Goal: Transaction & Acquisition: Purchase product/service

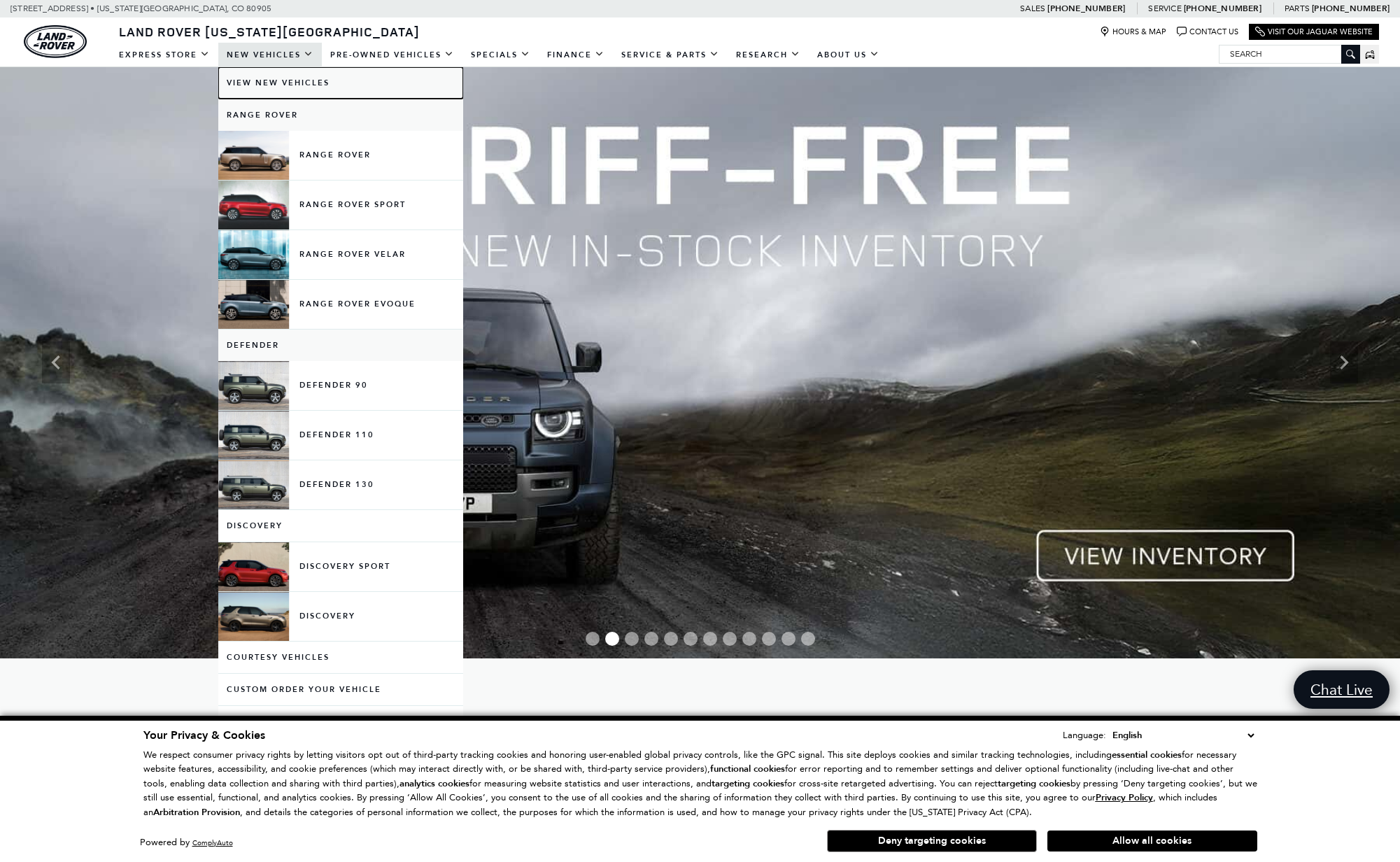
click at [270, 84] on link "View New Vehicles" at bounding box center [340, 83] width 245 height 31
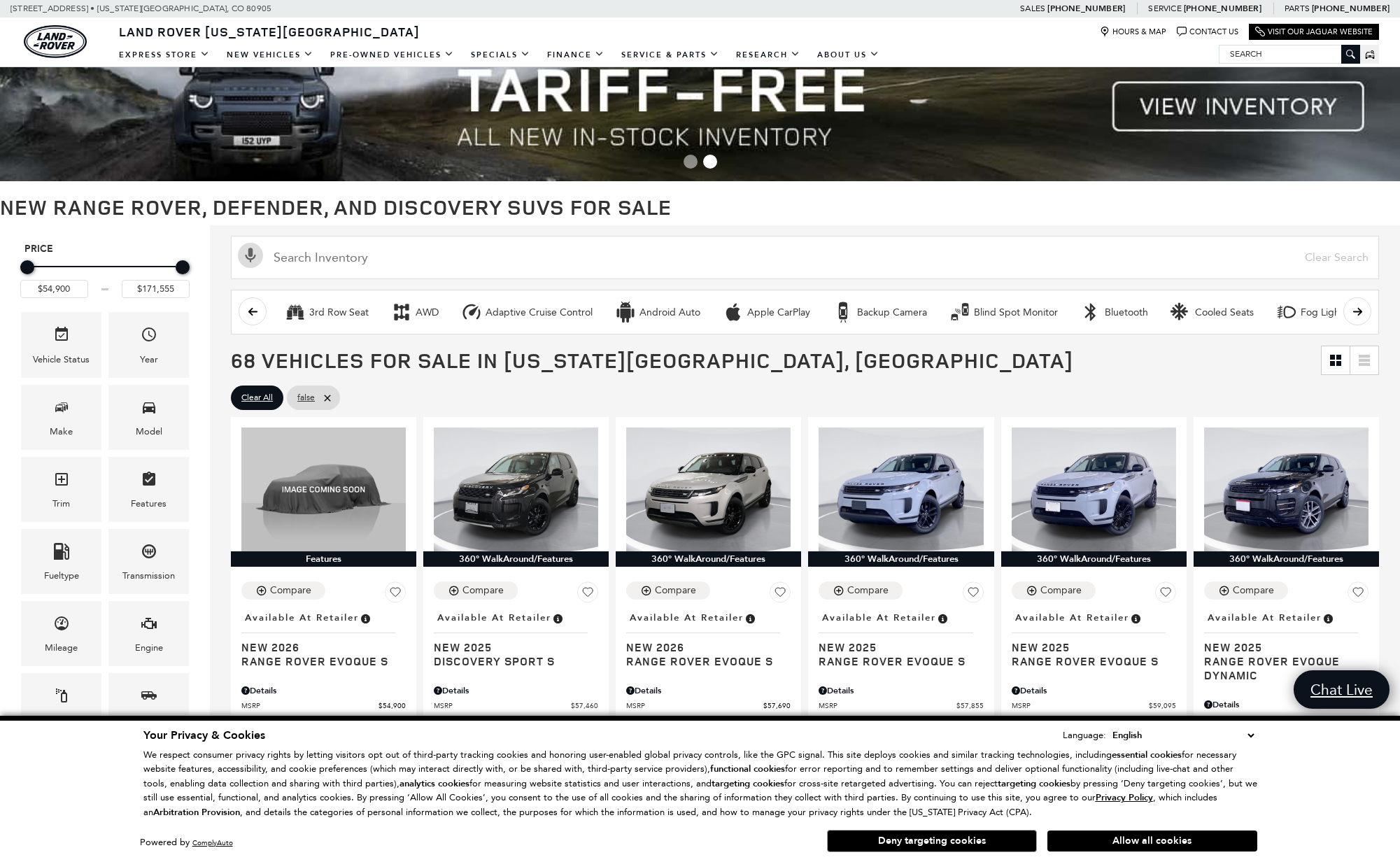
scroll to position [93, 0]
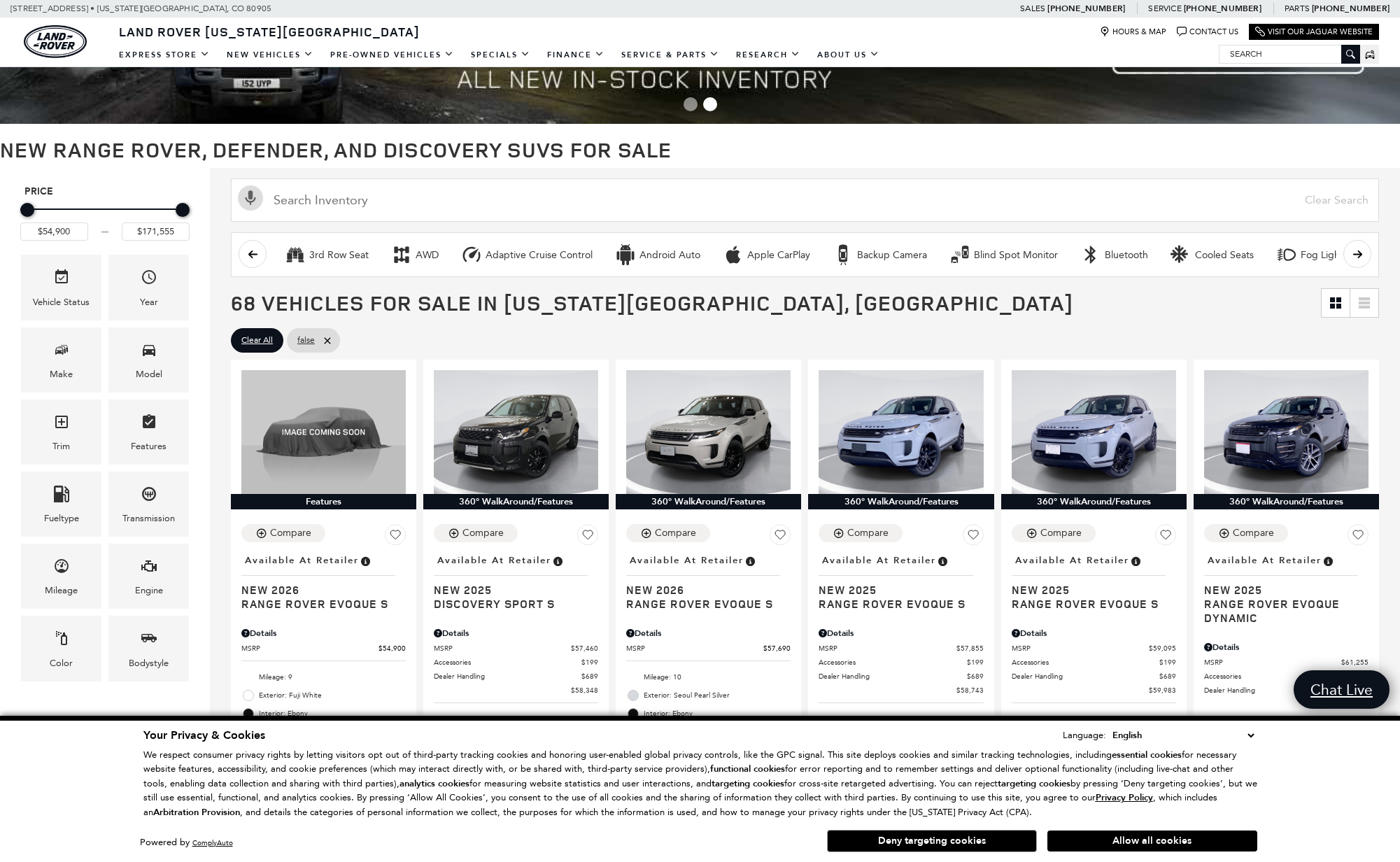
click at [1134, 839] on button "Allow all cookies" at bounding box center [1152, 841] width 210 height 21
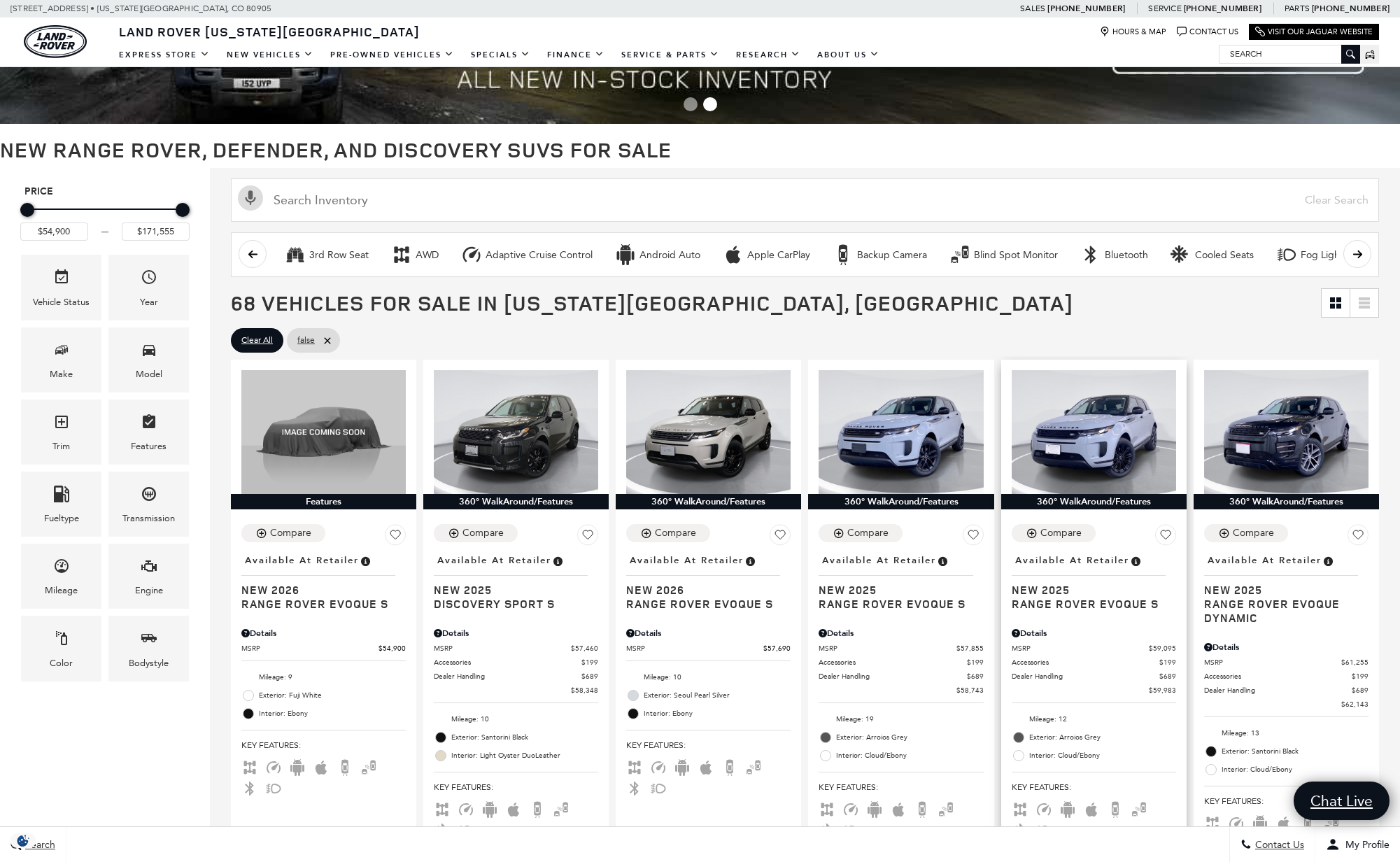
scroll to position [0, 0]
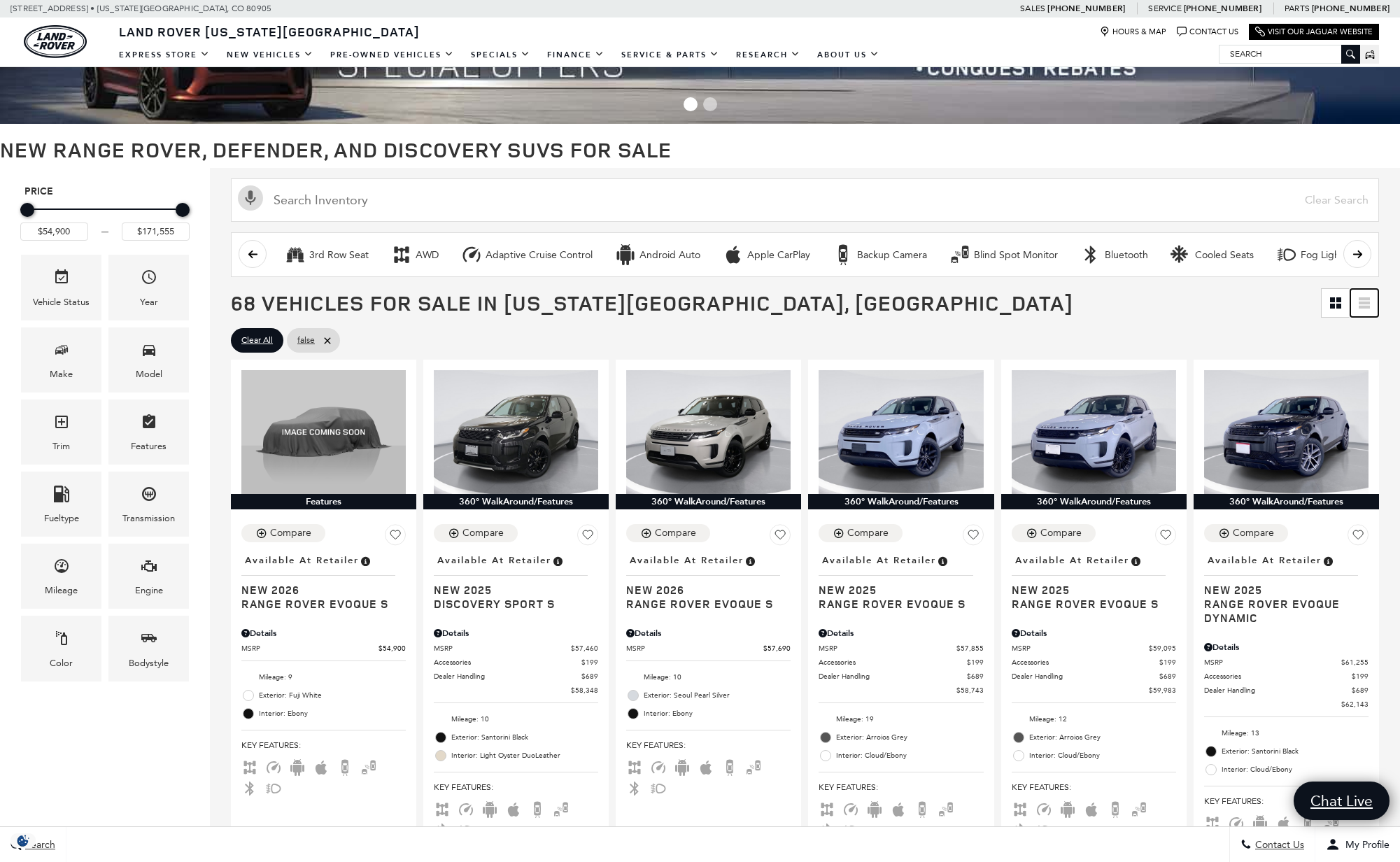
click at [1371, 306] on icon at bounding box center [1364, 302] width 11 height 11
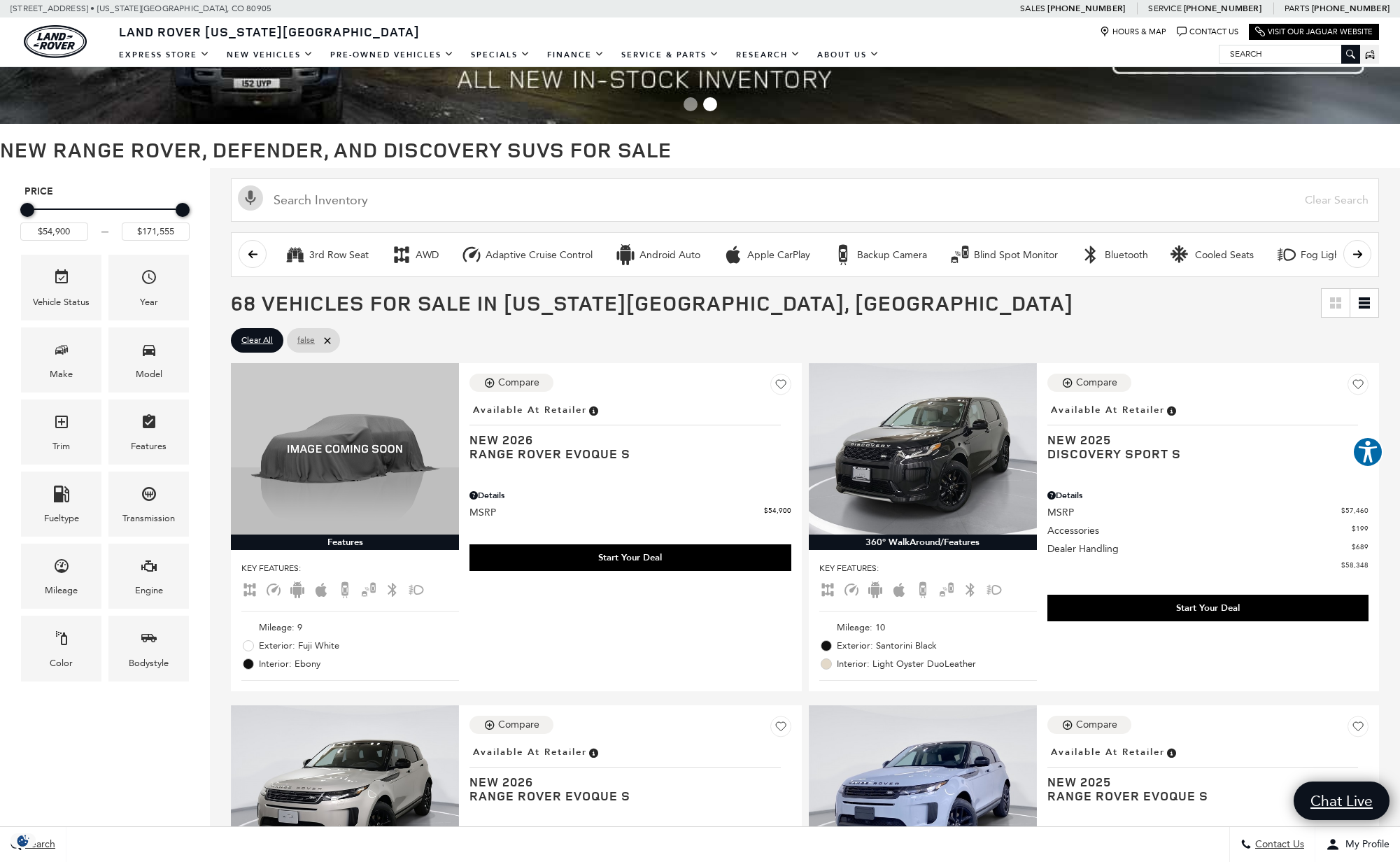
click at [327, 340] on icon at bounding box center [327, 340] width 6 height 6
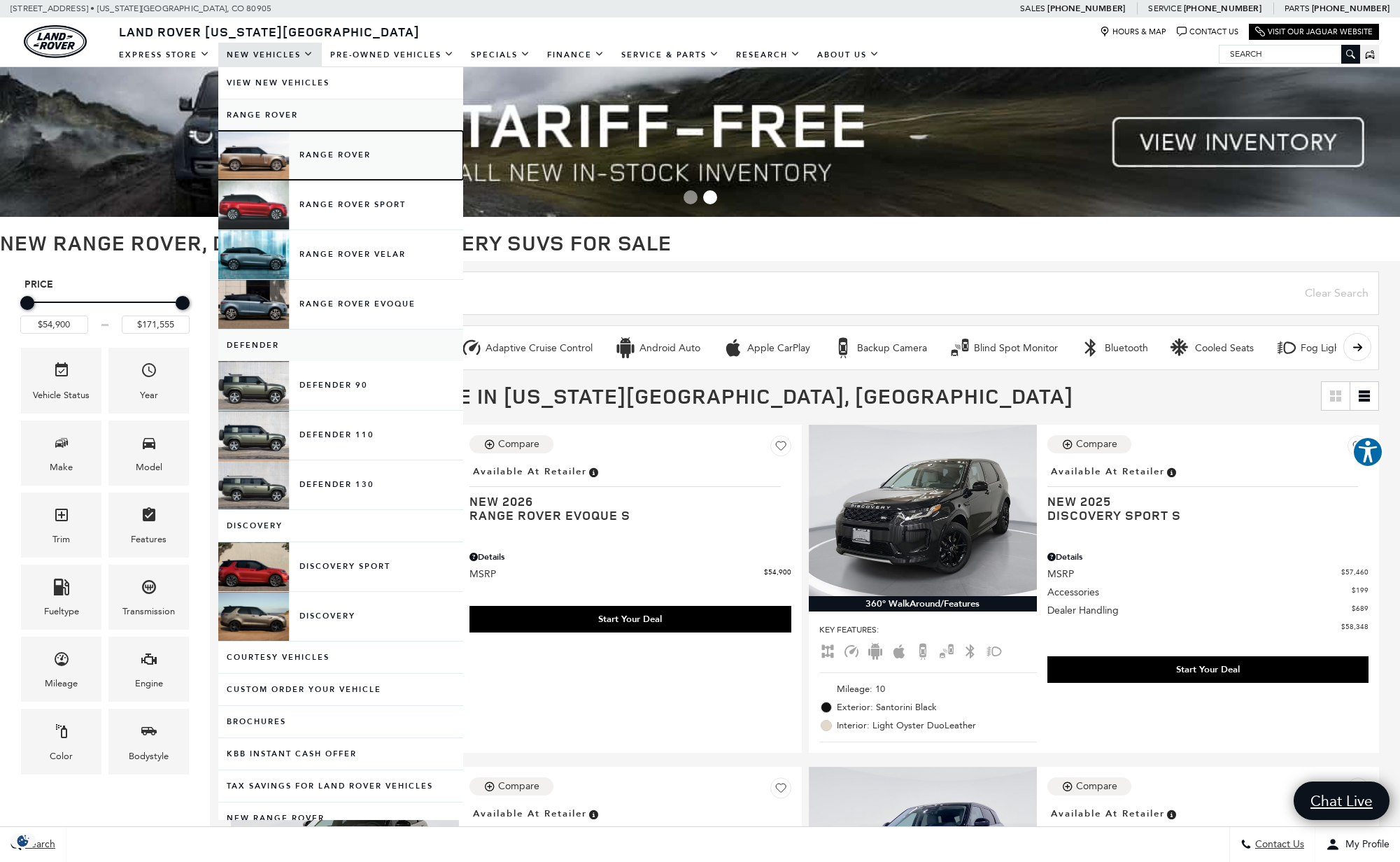
click at [331, 157] on link "Range Rover" at bounding box center [340, 155] width 245 height 49
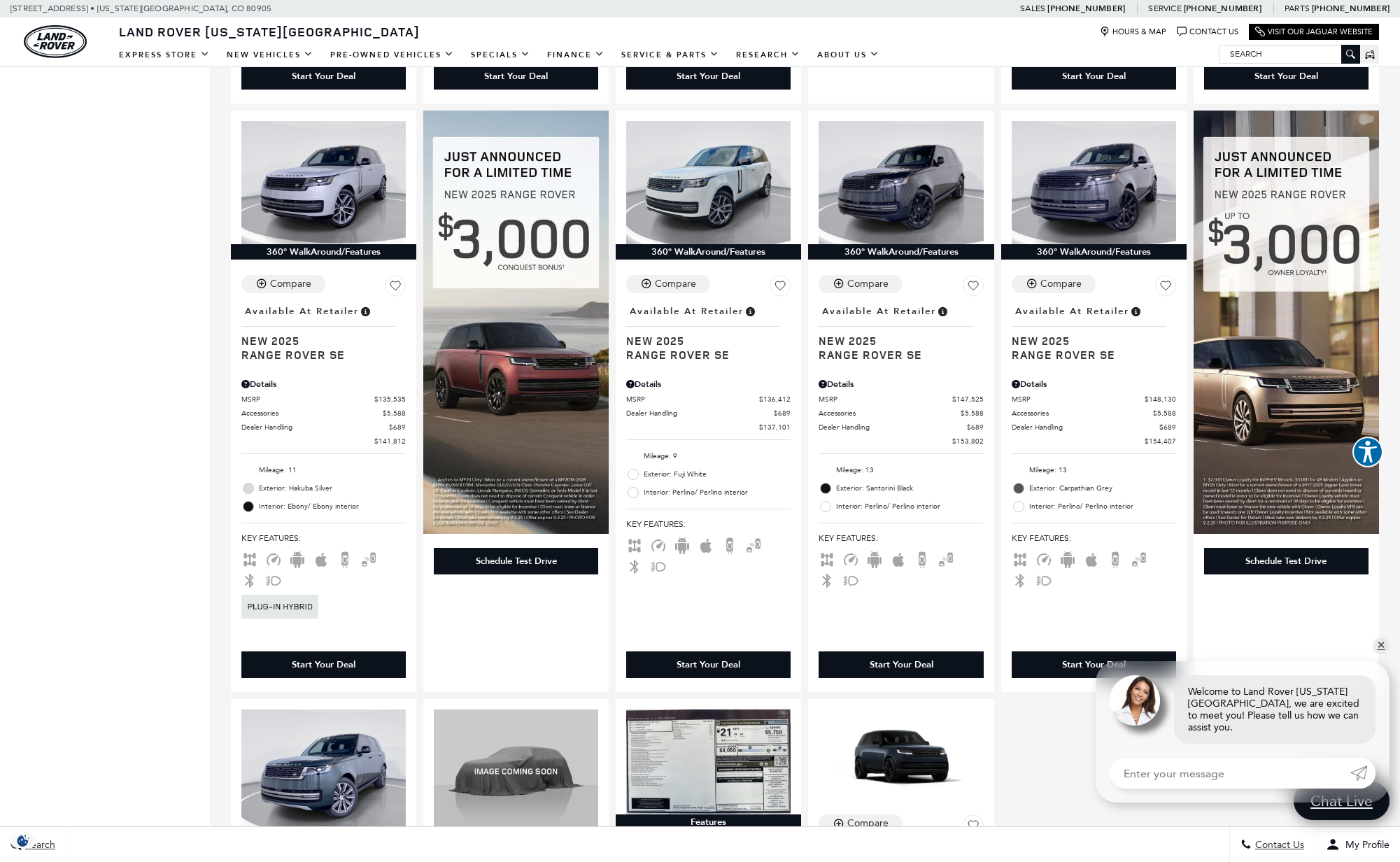
scroll to position [910, 0]
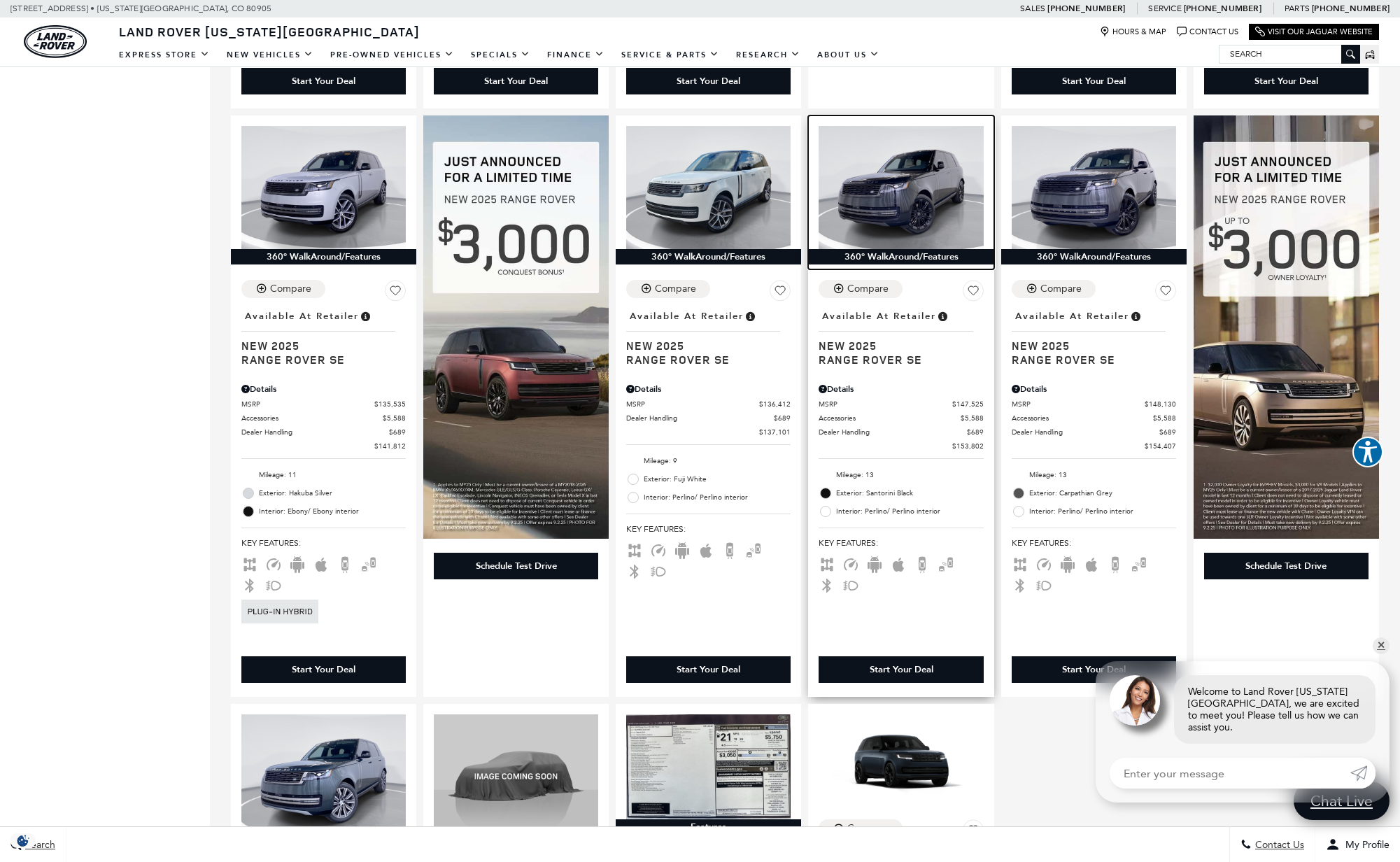
click at [917, 180] on img at bounding box center [901, 187] width 165 height 123
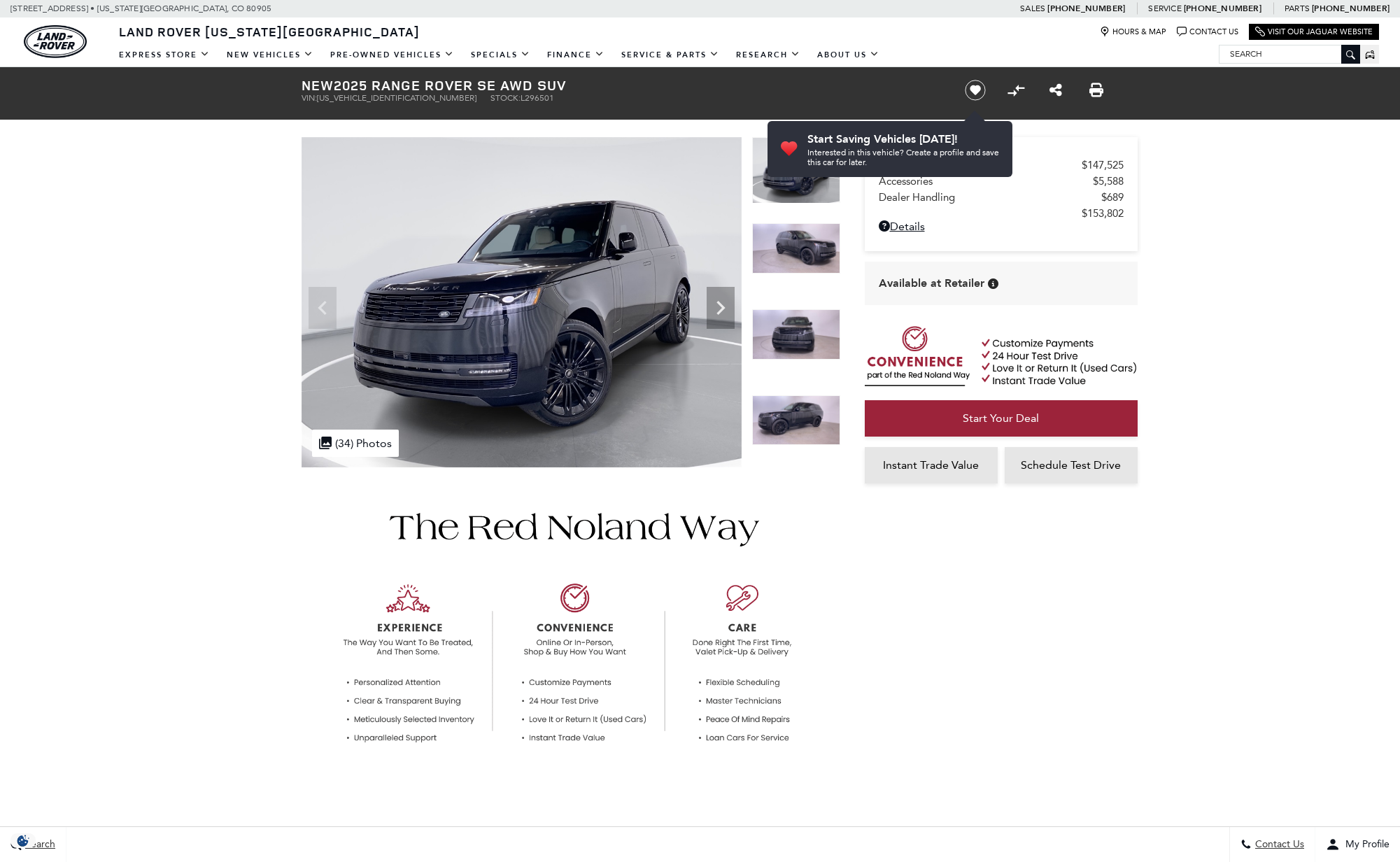
click at [813, 421] on img at bounding box center [796, 420] width 88 height 50
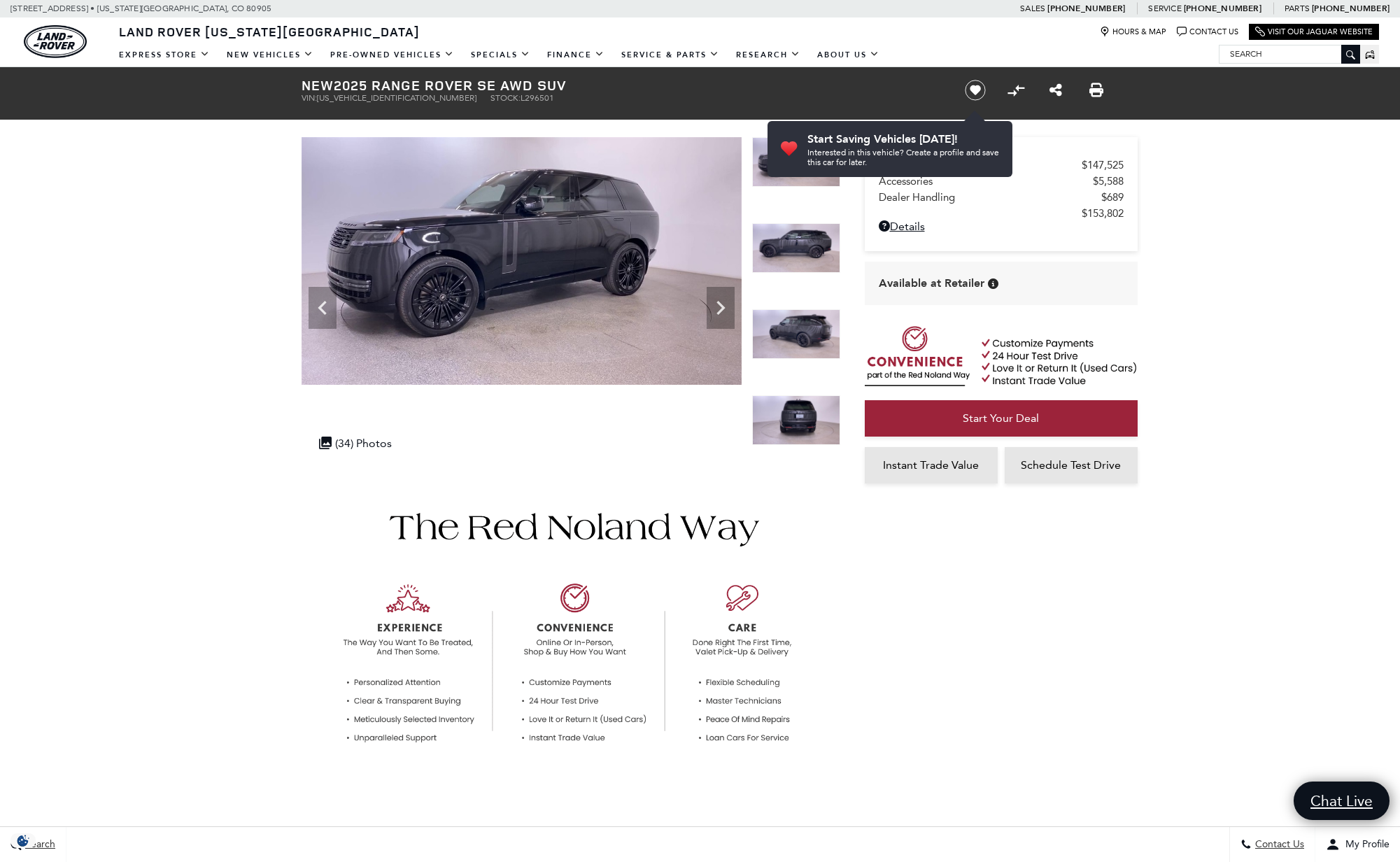
click at [813, 419] on img at bounding box center [796, 420] width 88 height 50
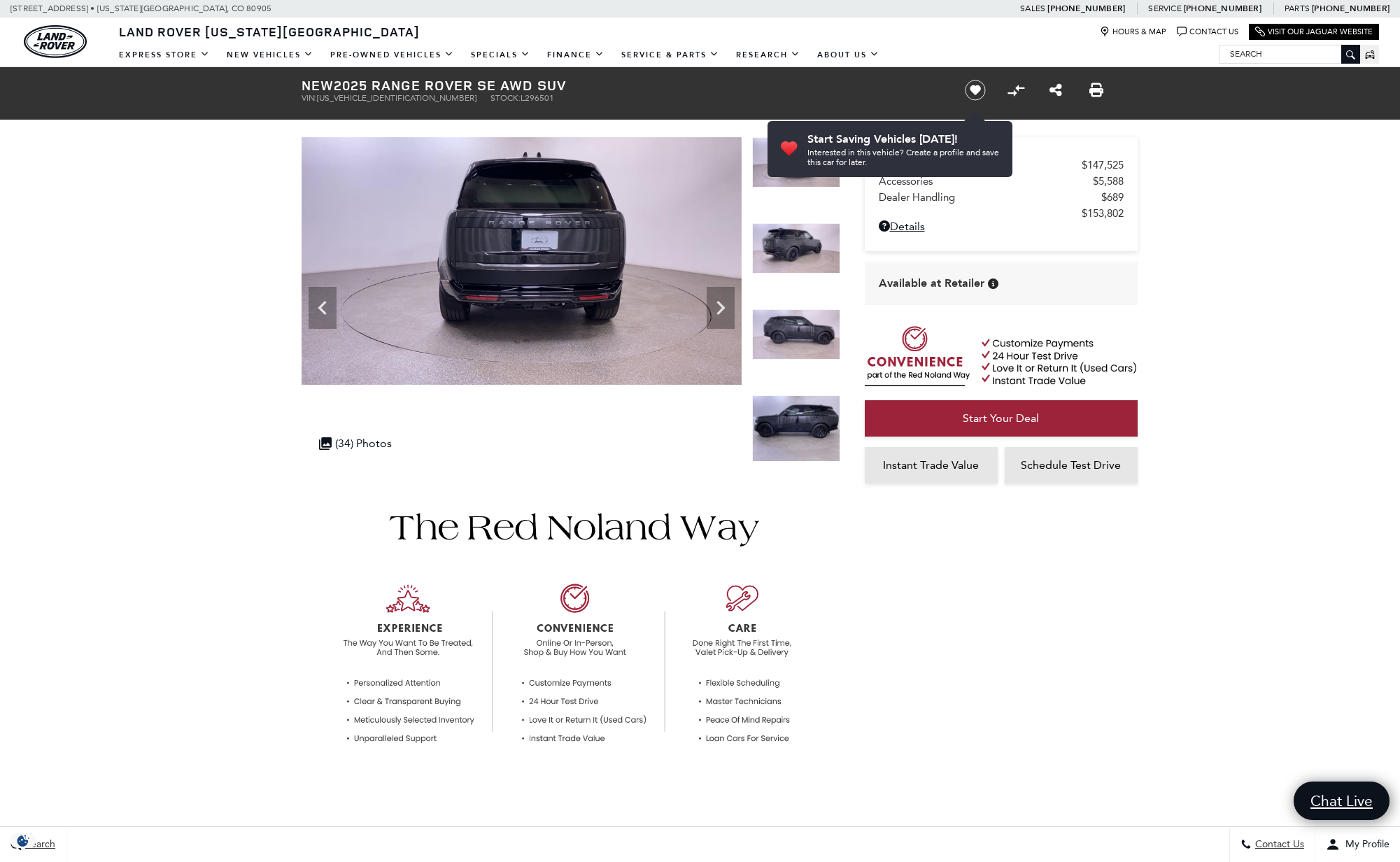
click at [813, 419] on img at bounding box center [796, 428] width 88 height 67
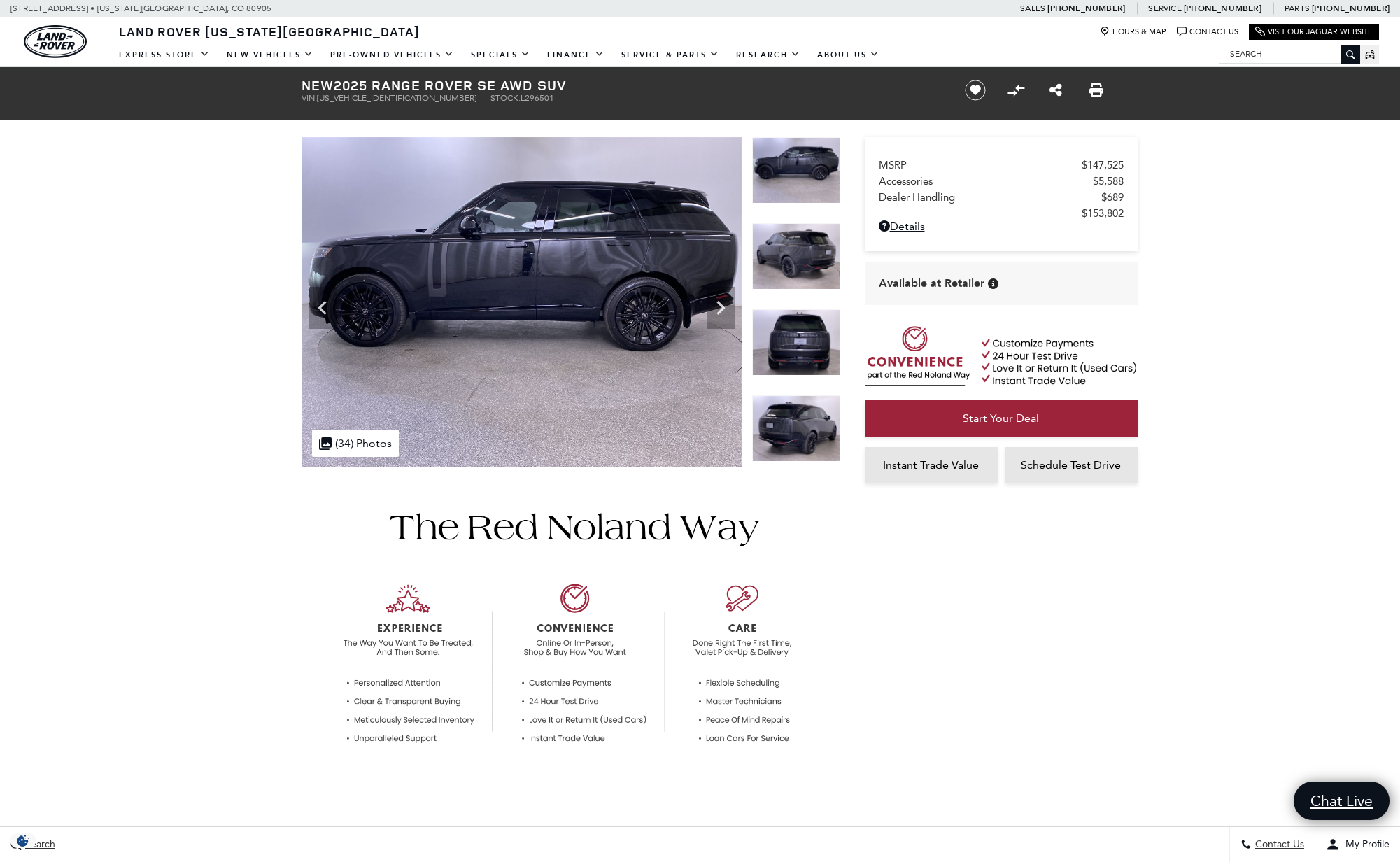
click at [814, 417] on img at bounding box center [796, 428] width 88 height 67
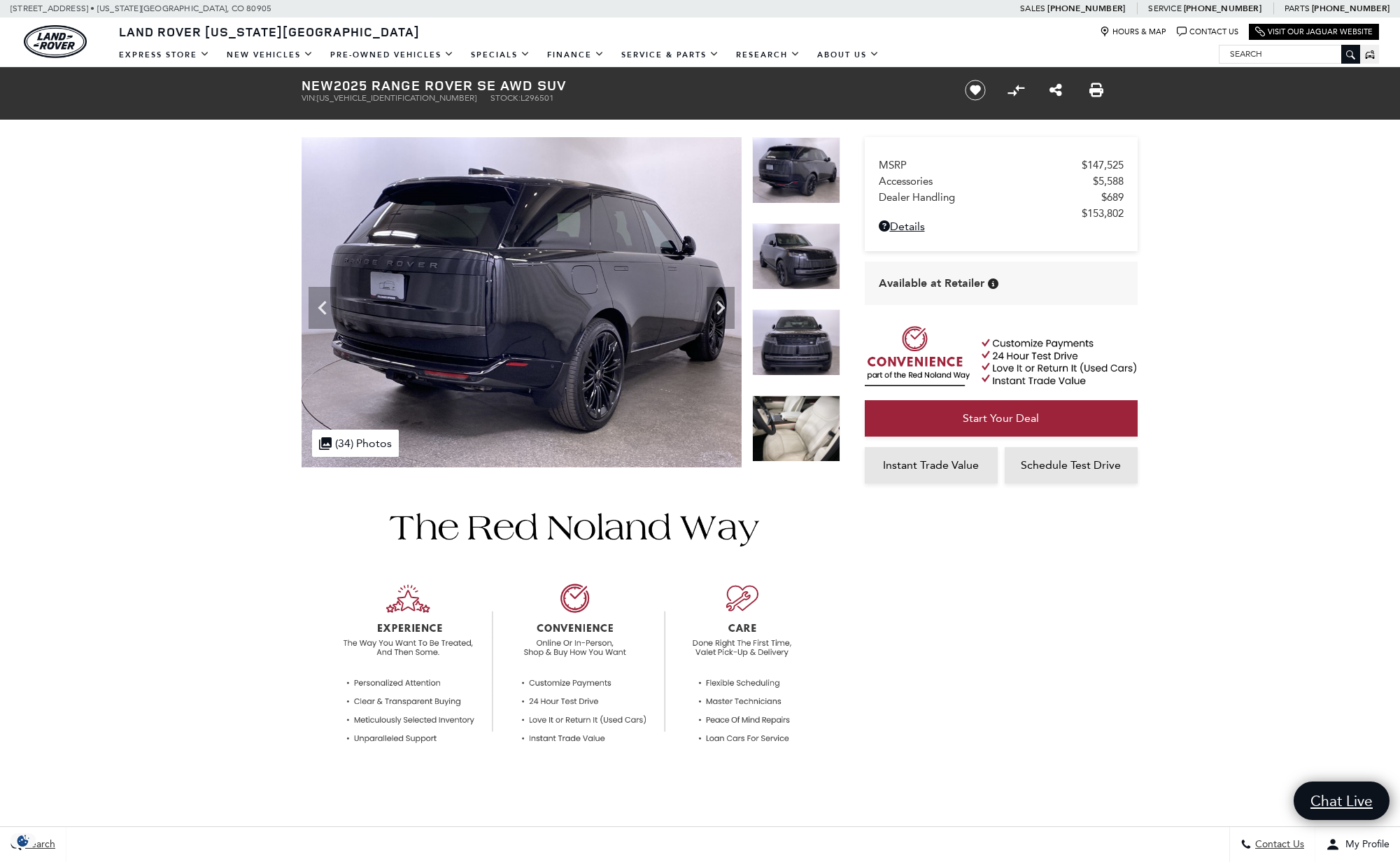
click at [814, 417] on img at bounding box center [796, 428] width 88 height 67
